Goal: Check status: Check status

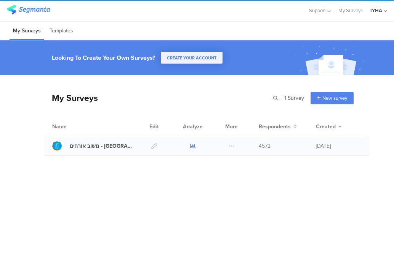
click at [192, 146] on icon at bounding box center [193, 146] width 6 height 6
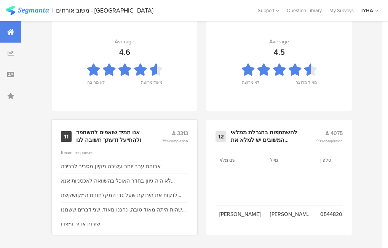
scroll to position [885, 0]
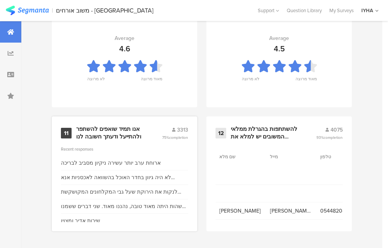
click at [171, 138] on span "75% completion" at bounding box center [175, 138] width 26 height 6
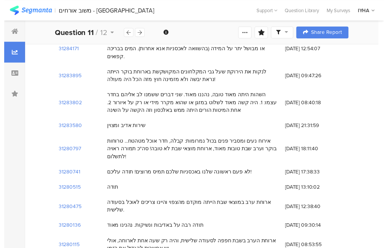
scroll to position [152, 0]
